Goal: Task Accomplishment & Management: Manage account settings

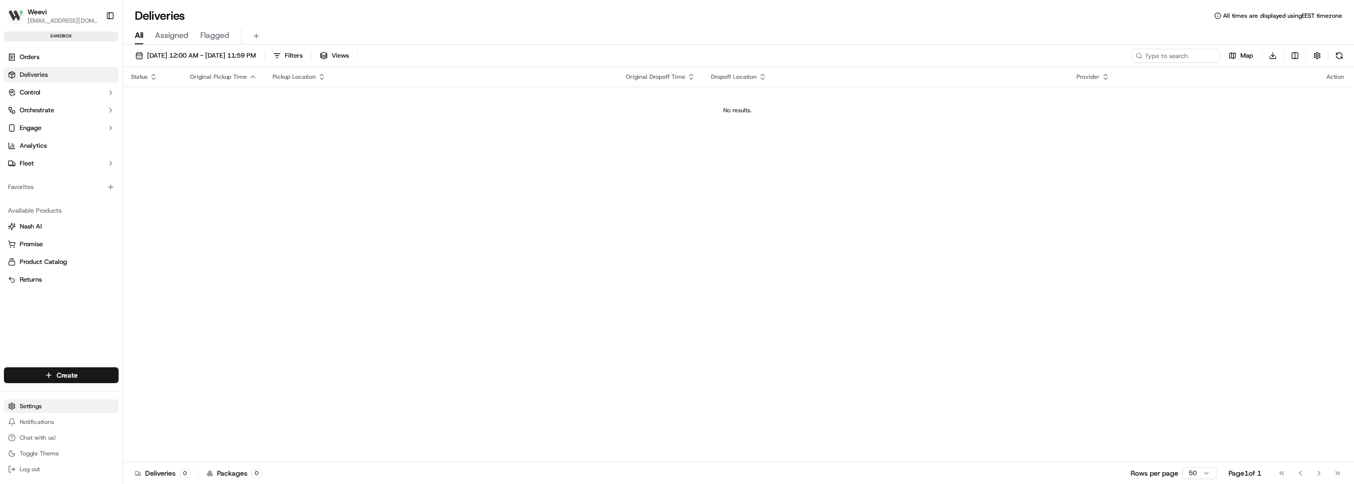
click at [33, 409] on html "Weevi [EMAIL_ADDRESS][DOMAIN_NAME] Toggle Sidebar sandbox Orders Deliveries Con…" at bounding box center [677, 242] width 1354 height 484
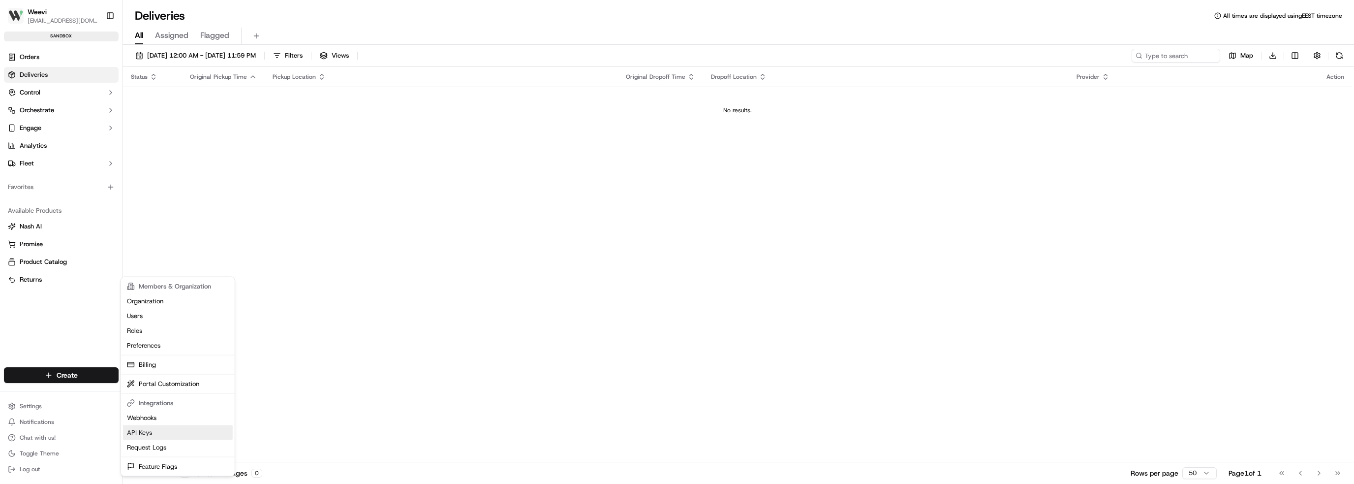
click at [167, 431] on link "API Keys" at bounding box center [178, 432] width 110 height 15
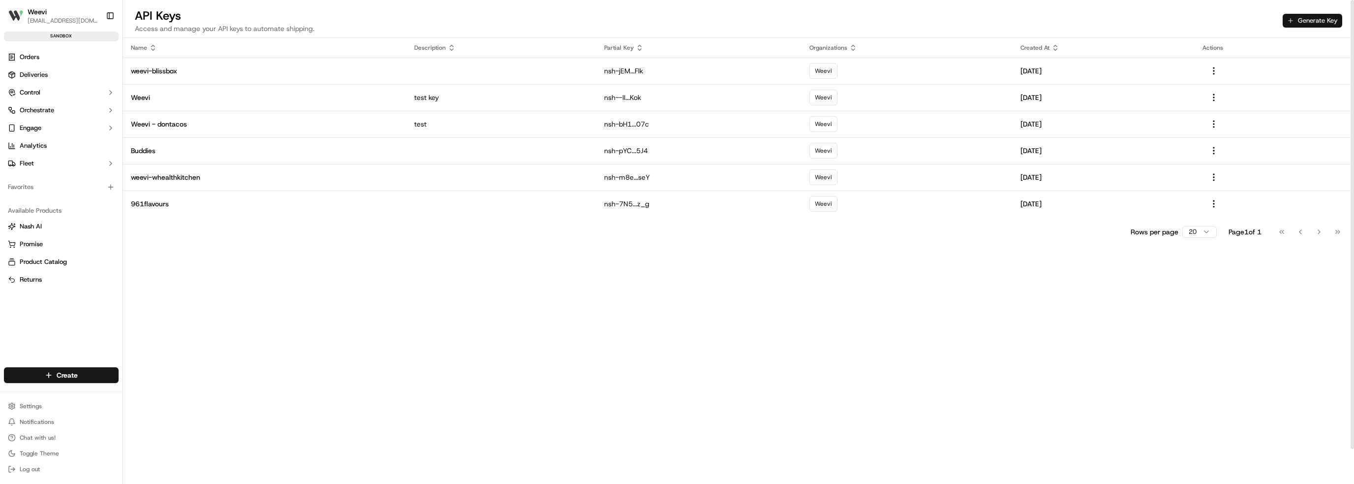
click at [1321, 19] on button "Generate Key" at bounding box center [1312, 21] width 60 height 14
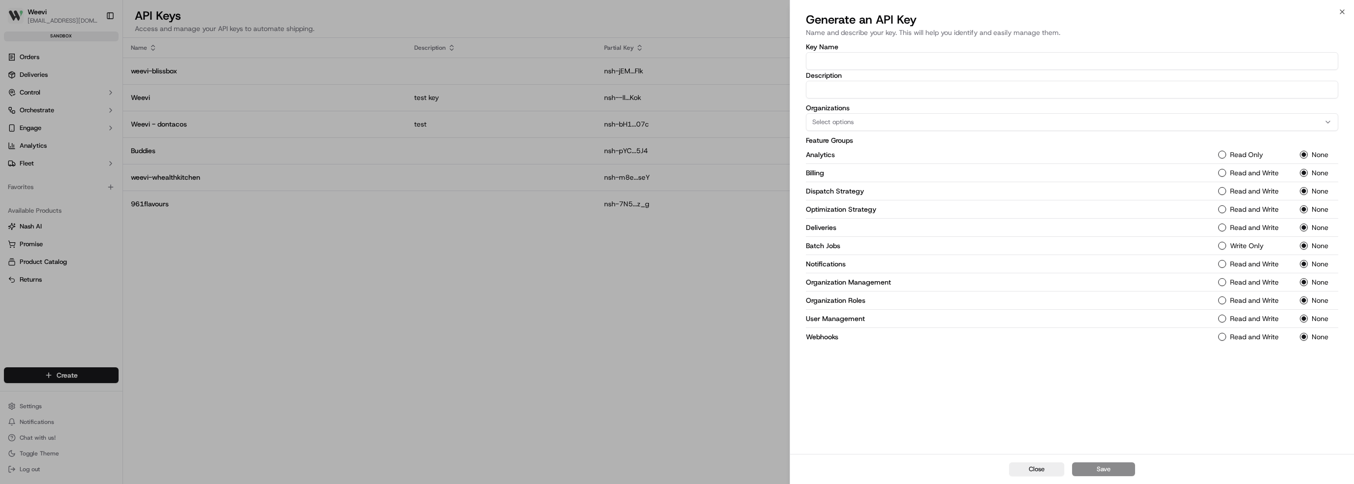
click at [828, 55] on input "Key Name" at bounding box center [1072, 61] width 532 height 18
click at [854, 117] on button "Select options" at bounding box center [1072, 122] width 532 height 18
click at [855, 61] on div at bounding box center [677, 242] width 1354 height 484
click at [871, 57] on input "Weevi" at bounding box center [1072, 61] width 532 height 18
type input "Weevi-bunnwings"
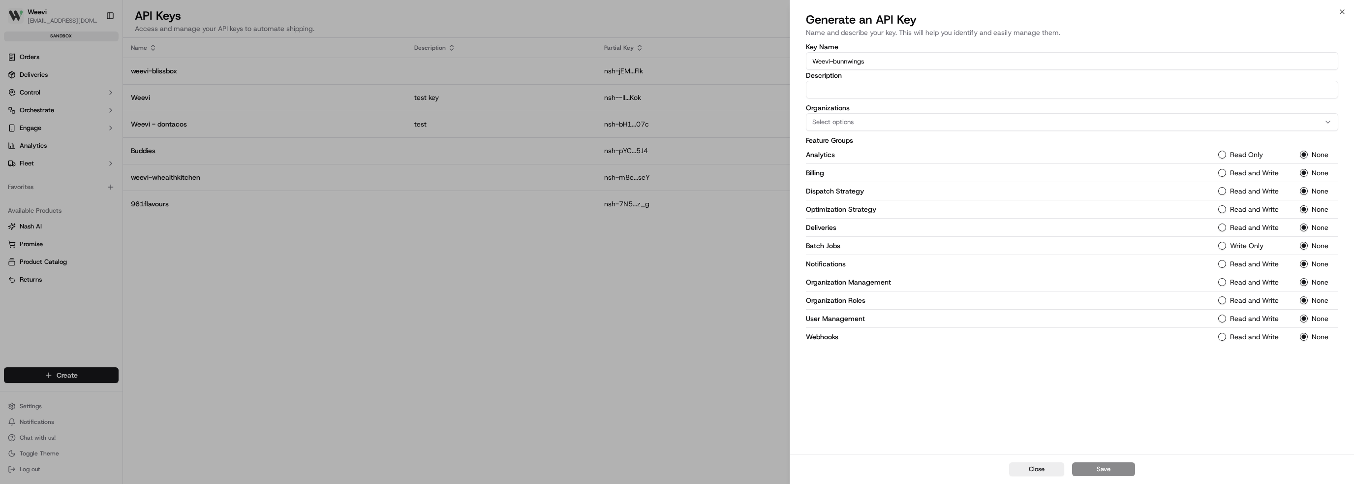
click at [1257, 153] on label "Read Only" at bounding box center [1246, 154] width 33 height 7
click at [1226, 153] on button "Read Only" at bounding box center [1222, 155] width 8 height 8
click at [1267, 182] on div "Dispatch Strategy Read and Write None" at bounding box center [1072, 191] width 532 height 18
click at [1265, 174] on label "Read and Write" at bounding box center [1254, 172] width 49 height 7
click at [1226, 174] on button "Read and Write" at bounding box center [1222, 173] width 8 height 8
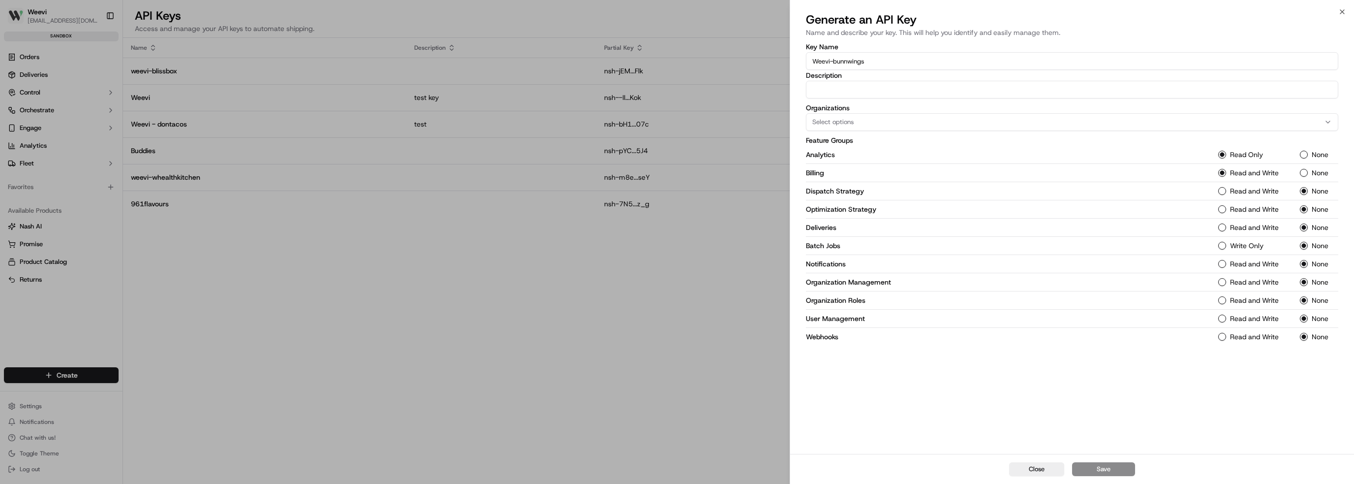
click at [1266, 190] on label "Read and Write" at bounding box center [1254, 190] width 49 height 7
click at [1226, 190] on Strategy-1 "Read and Write" at bounding box center [1222, 191] width 8 height 8
click at [1262, 206] on label "Read and Write" at bounding box center [1254, 209] width 49 height 7
click at [1226, 205] on Strategy-1 "Read and Write" at bounding box center [1222, 209] width 8 height 8
click at [1262, 227] on label "Read and Write" at bounding box center [1254, 227] width 49 height 7
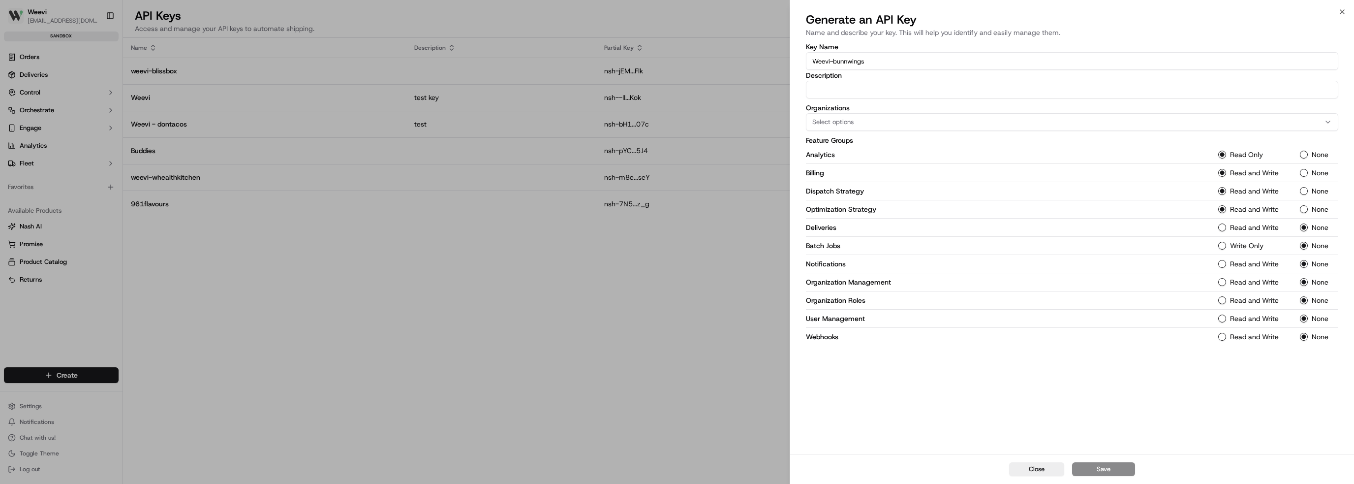
click at [1226, 227] on button "Read and Write" at bounding box center [1222, 227] width 8 height 8
click at [1255, 242] on label "Write Only" at bounding box center [1246, 245] width 33 height 7
click at [1226, 242] on Jobs-1 "Write Only" at bounding box center [1222, 246] width 8 height 8
click at [1258, 271] on div "Notifications Read and Write None" at bounding box center [1072, 264] width 532 height 18
click at [1260, 261] on label "Read and Write" at bounding box center [1254, 263] width 49 height 7
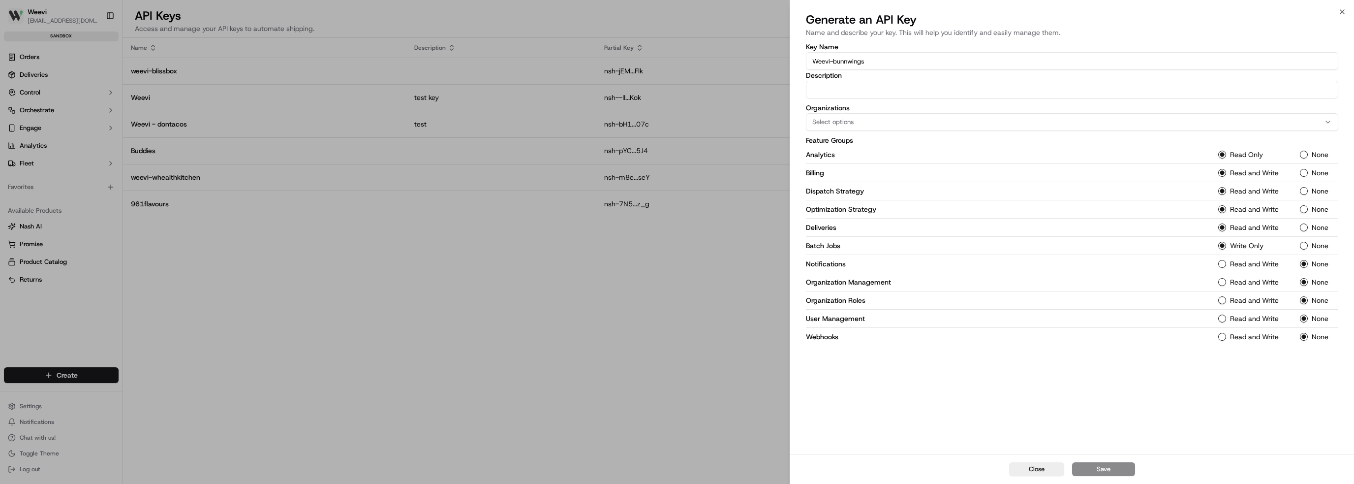
click at [1226, 261] on button "Read and Write" at bounding box center [1222, 264] width 8 height 8
click at [1261, 278] on label "Read and Write" at bounding box center [1254, 281] width 49 height 7
click at [1226, 278] on Management-1 "Read and Write" at bounding box center [1222, 282] width 8 height 8
click at [1260, 297] on label "Read and Write" at bounding box center [1254, 300] width 49 height 7
click at [1226, 296] on Roles-1 "Read and Write" at bounding box center [1222, 300] width 8 height 8
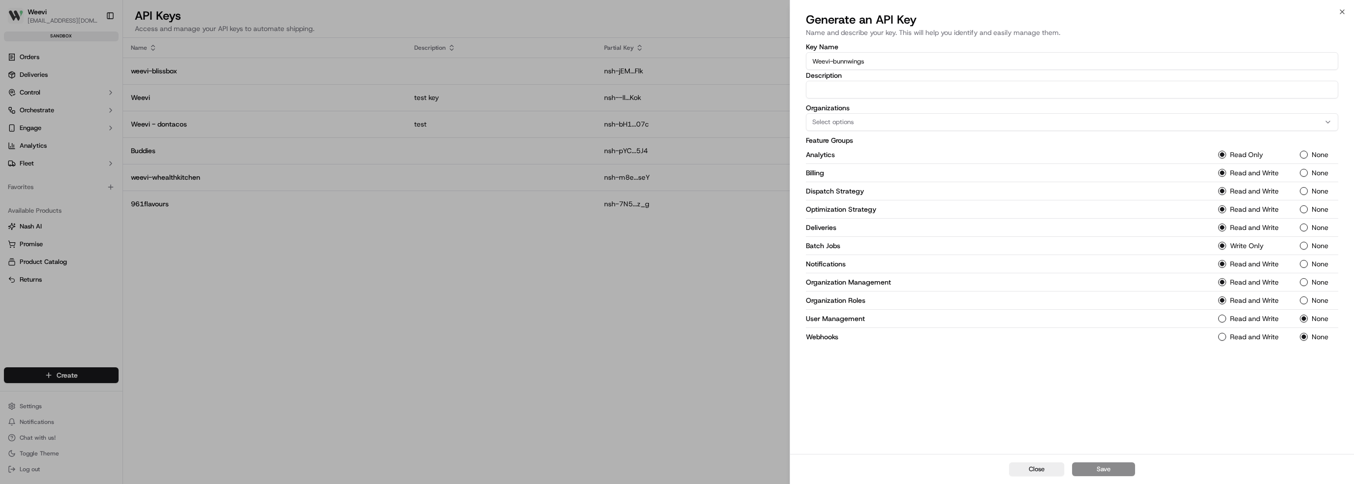
click at [1259, 315] on label "Read and Write" at bounding box center [1254, 318] width 49 height 7
click at [1226, 315] on Management-1 "Read and Write" at bounding box center [1222, 318] width 8 height 8
click at [1262, 333] on label "Read and Write" at bounding box center [1254, 336] width 49 height 7
click at [1226, 333] on button "Read and Write" at bounding box center [1222, 337] width 8 height 8
click at [1110, 470] on div "Close Save" at bounding box center [1072, 469] width 564 height 30
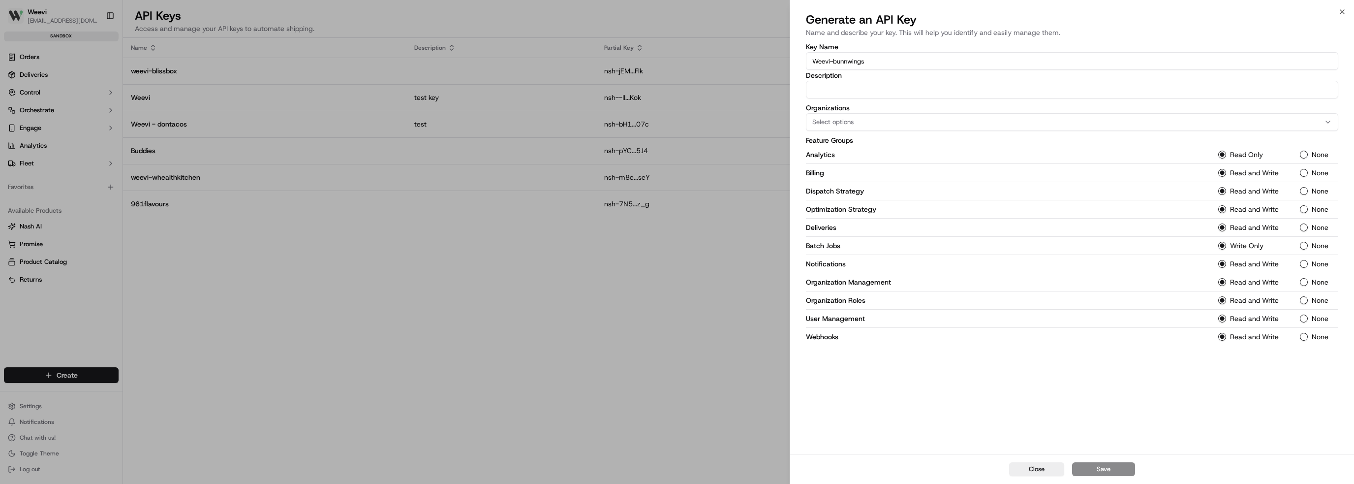
click at [853, 110] on label "Organizations" at bounding box center [1072, 107] width 532 height 7
click at [853, 113] on button "Select options" at bounding box center [1072, 122] width 532 height 18
click at [856, 120] on div at bounding box center [677, 242] width 1354 height 484
click at [867, 114] on button "Select options" at bounding box center [1072, 122] width 532 height 18
click at [830, 161] on span "(Select All)" at bounding box center [838, 160] width 32 height 9
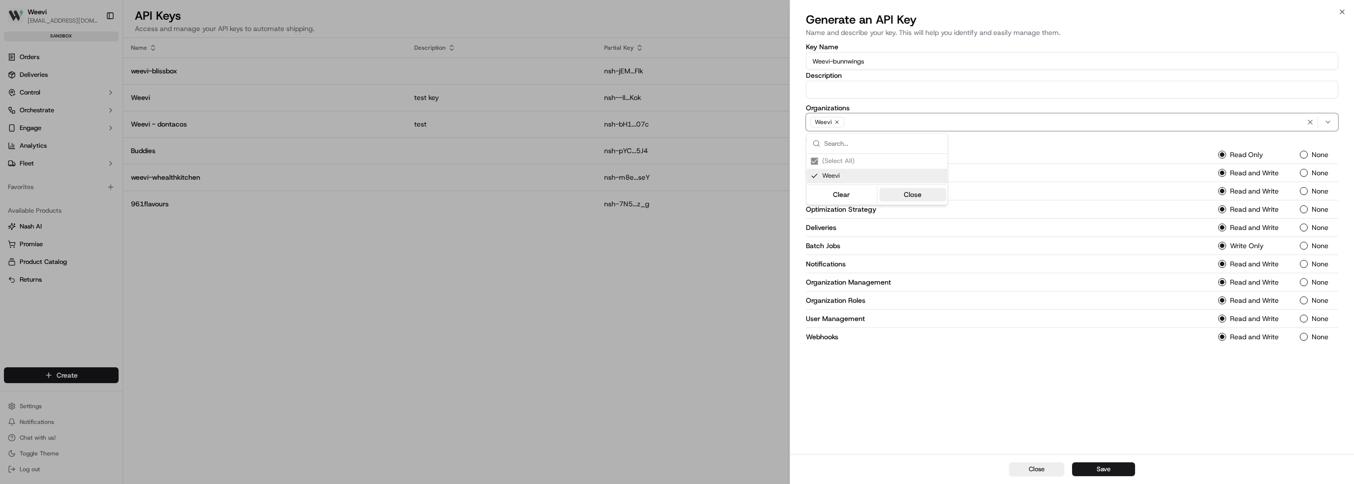
click at [919, 192] on button "Close" at bounding box center [912, 194] width 67 height 14
click at [1106, 478] on div "Close Save" at bounding box center [1072, 469] width 564 height 30
click at [1109, 468] on button "Save" at bounding box center [1103, 469] width 63 height 14
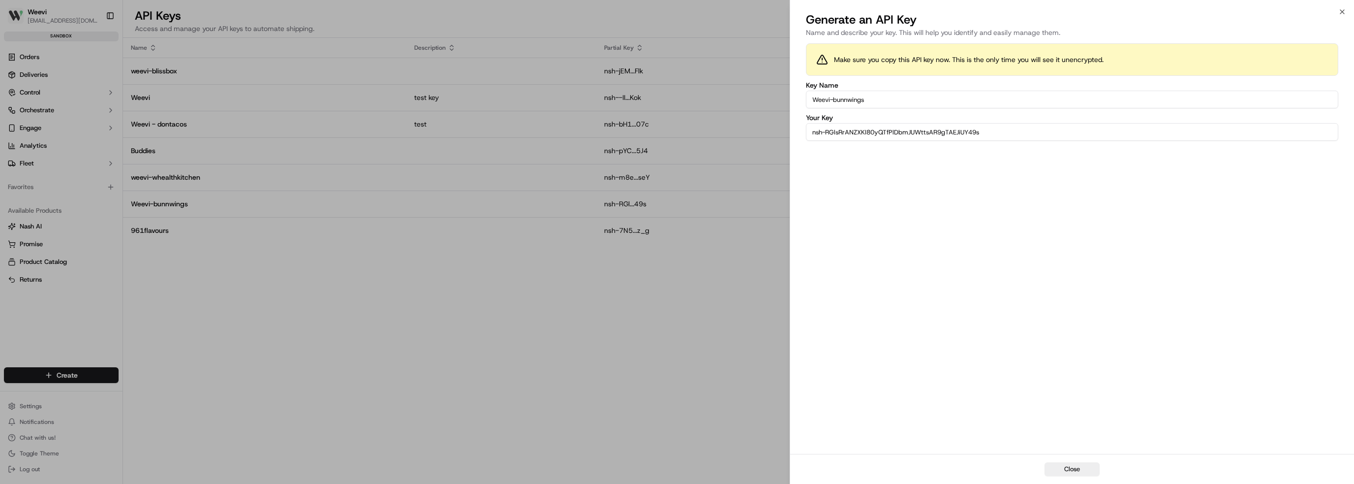
drag, startPoint x: 1023, startPoint y: 136, endPoint x: 708, endPoint y: 136, distance: 314.8
click at [708, 136] on body "Weevi [EMAIL_ADDRESS][DOMAIN_NAME] Toggle Sidebar sandbox Orders Deliveries Con…" at bounding box center [677, 242] width 1354 height 484
click at [142, 292] on div at bounding box center [677, 242] width 1354 height 484
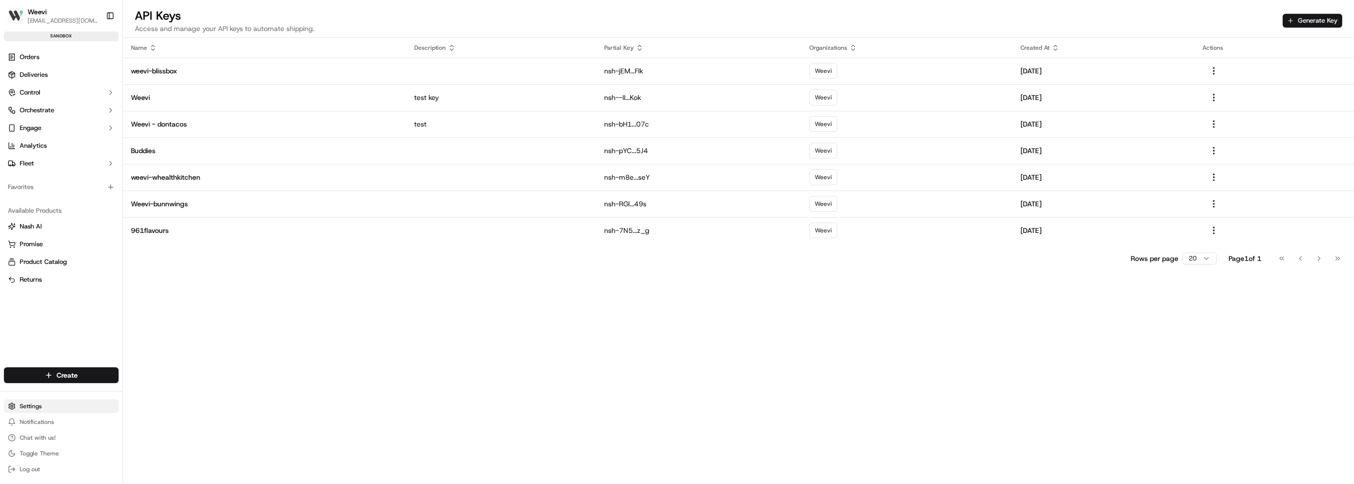
click at [42, 406] on html "Weevi [EMAIL_ADDRESS][DOMAIN_NAME] Toggle Sidebar sandbox Orders Deliveries Con…" at bounding box center [677, 242] width 1354 height 484
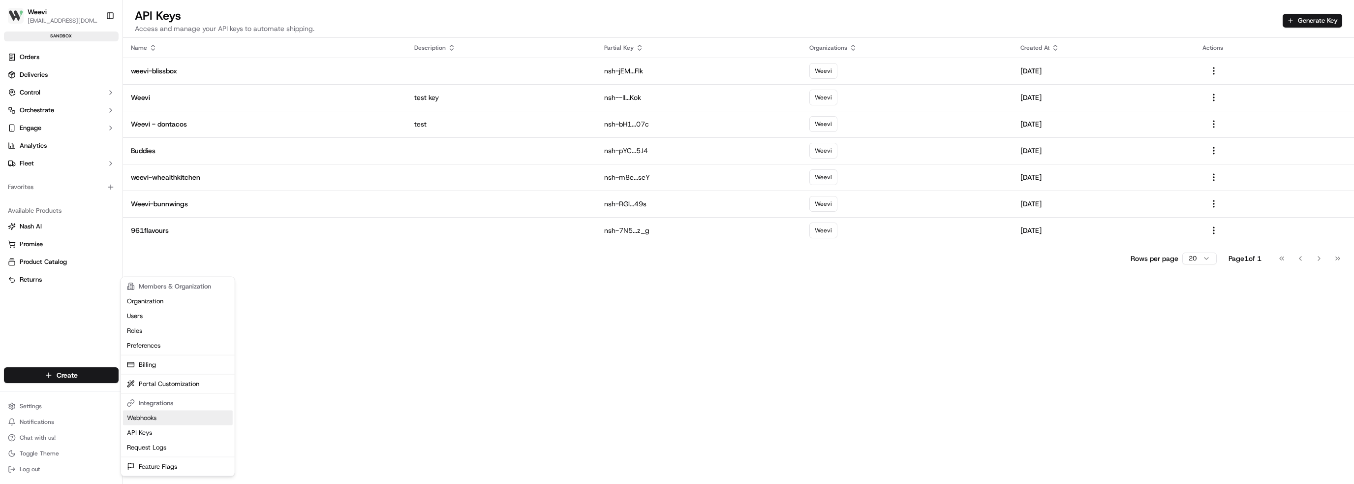
click at [159, 419] on link "Webhooks" at bounding box center [178, 417] width 110 height 15
